Goal: Find specific page/section: Find specific page/section

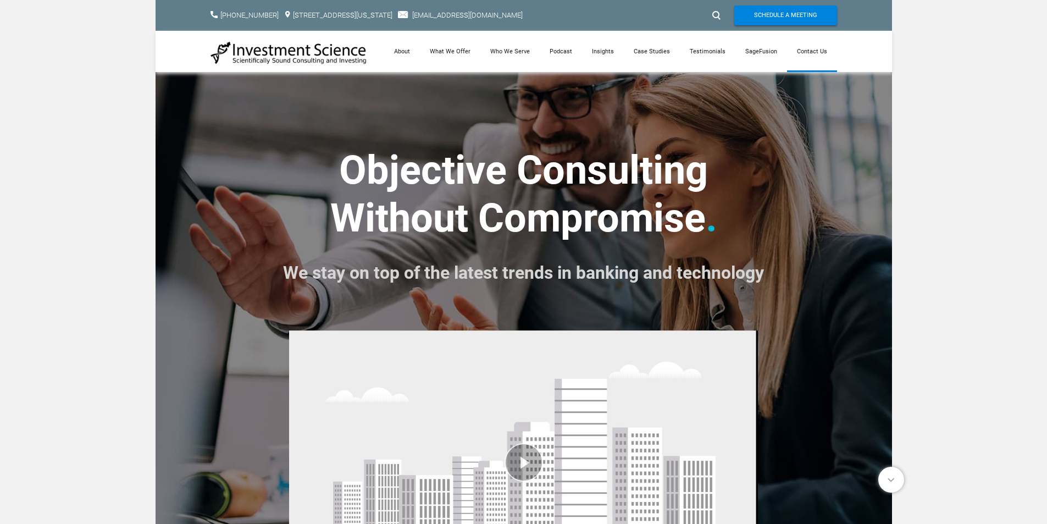
click at [812, 50] on link "Contact Us" at bounding box center [812, 51] width 50 height 41
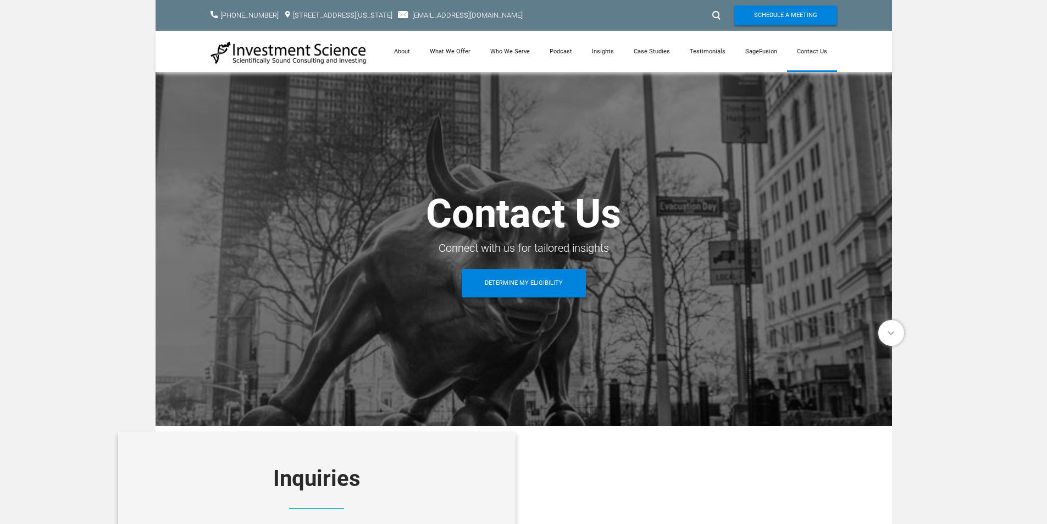
click at [714, 14] on div at bounding box center [715, 16] width 16 height 18
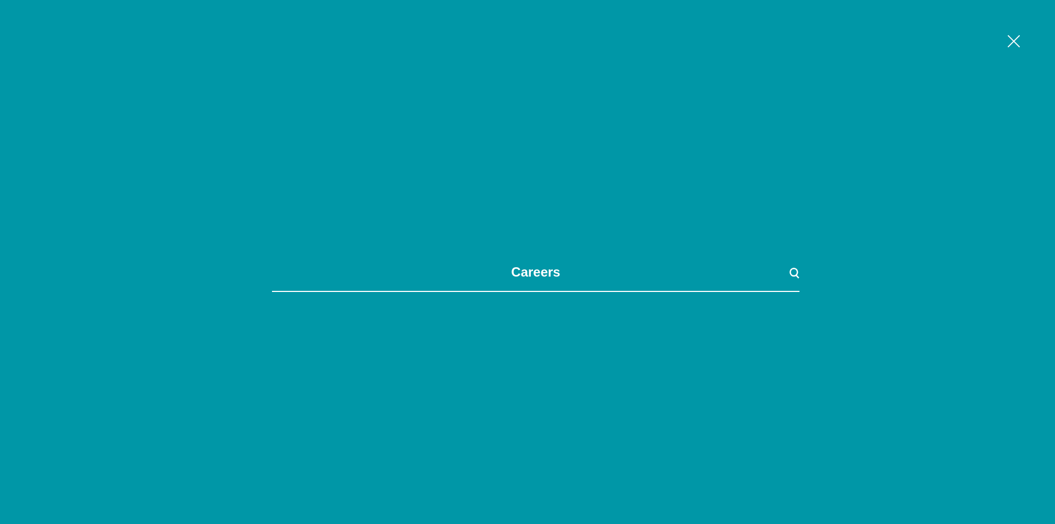
type input "careers"
click at [791, 273] on span at bounding box center [794, 272] width 9 height 9
